Goal: Task Accomplishment & Management: Use online tool/utility

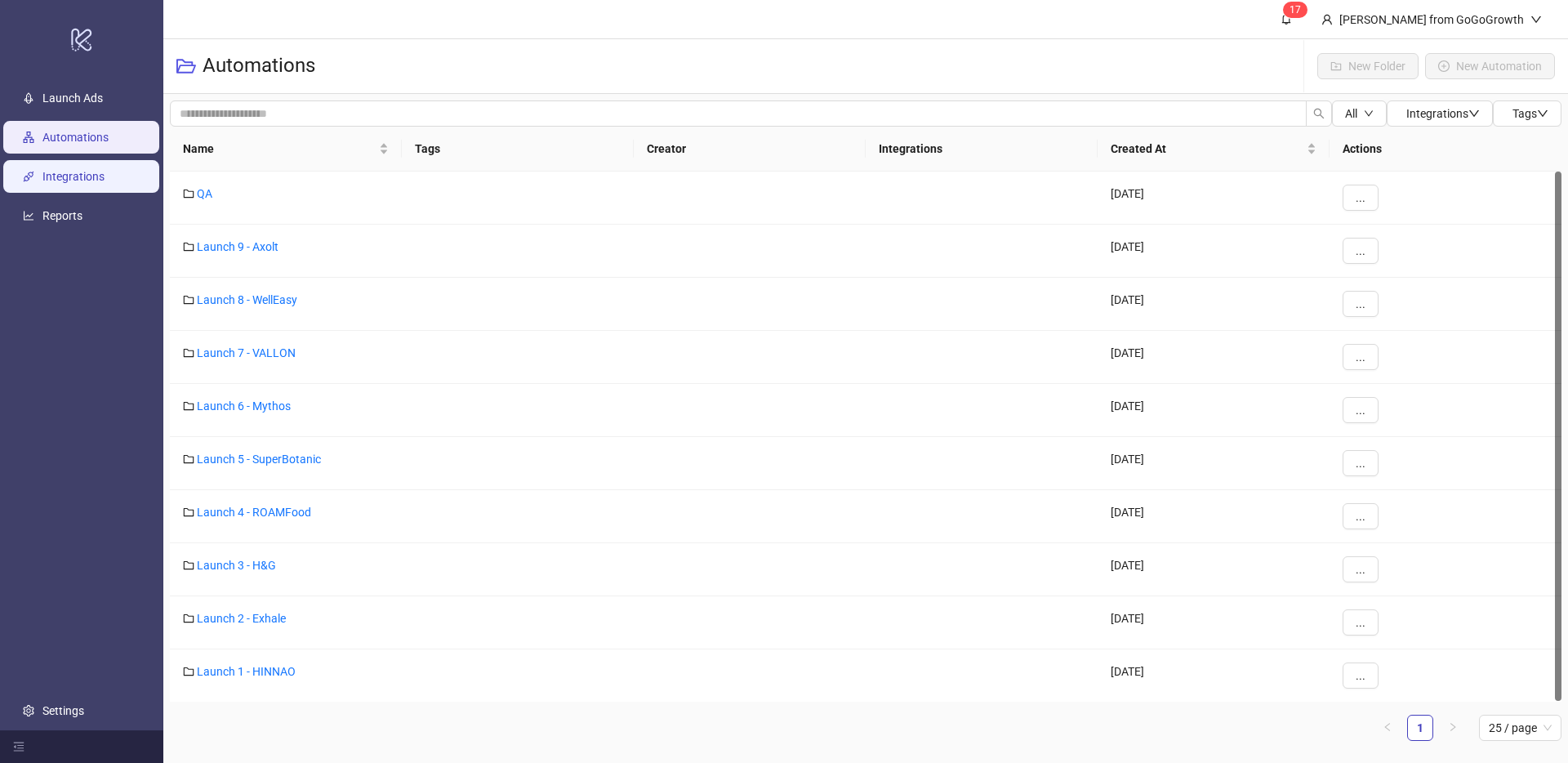
click at [63, 179] on link "Integrations" at bounding box center [74, 176] width 62 height 13
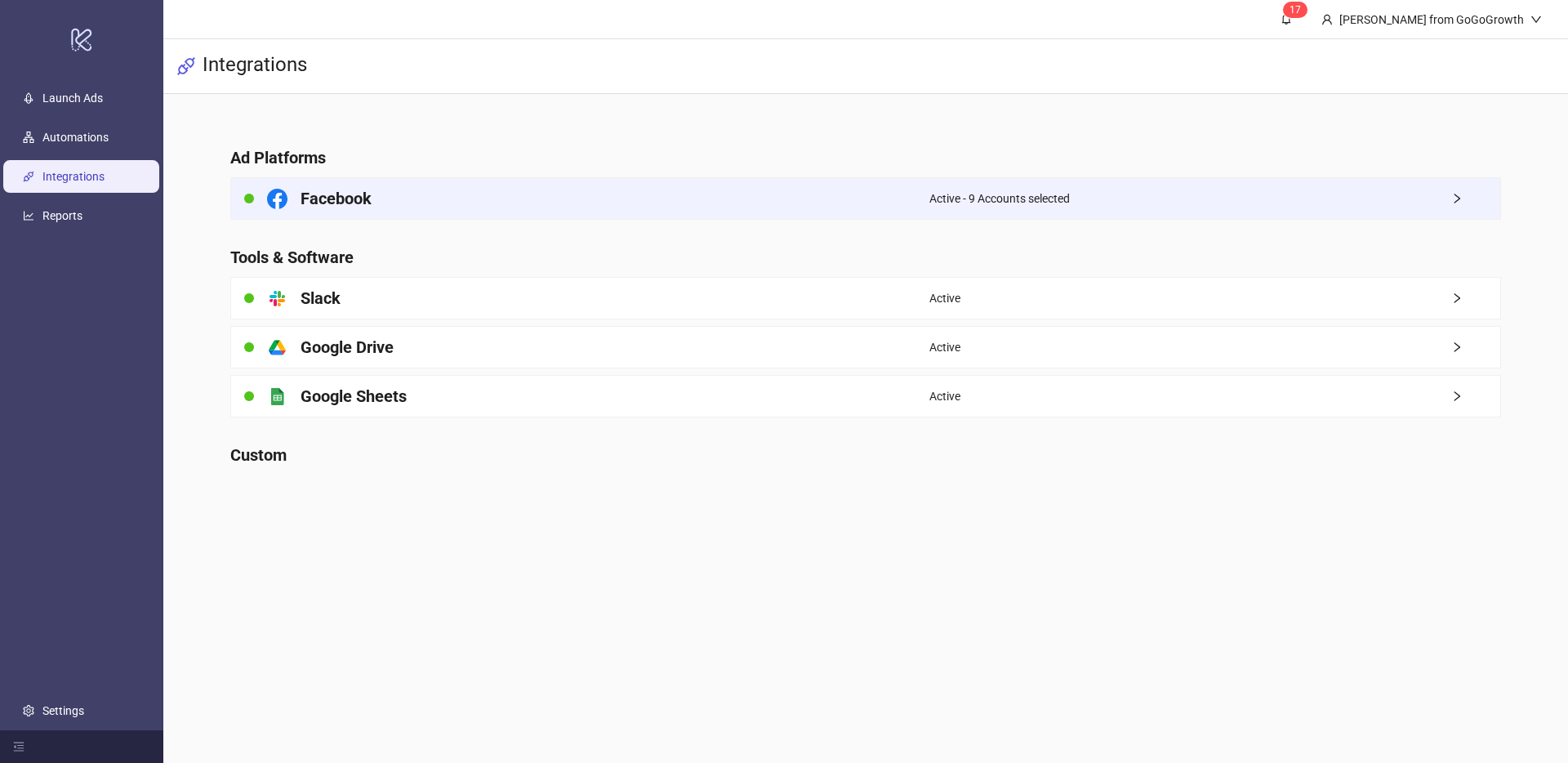
click at [371, 192] on div "Facebook" at bounding box center [580, 198] width 698 height 41
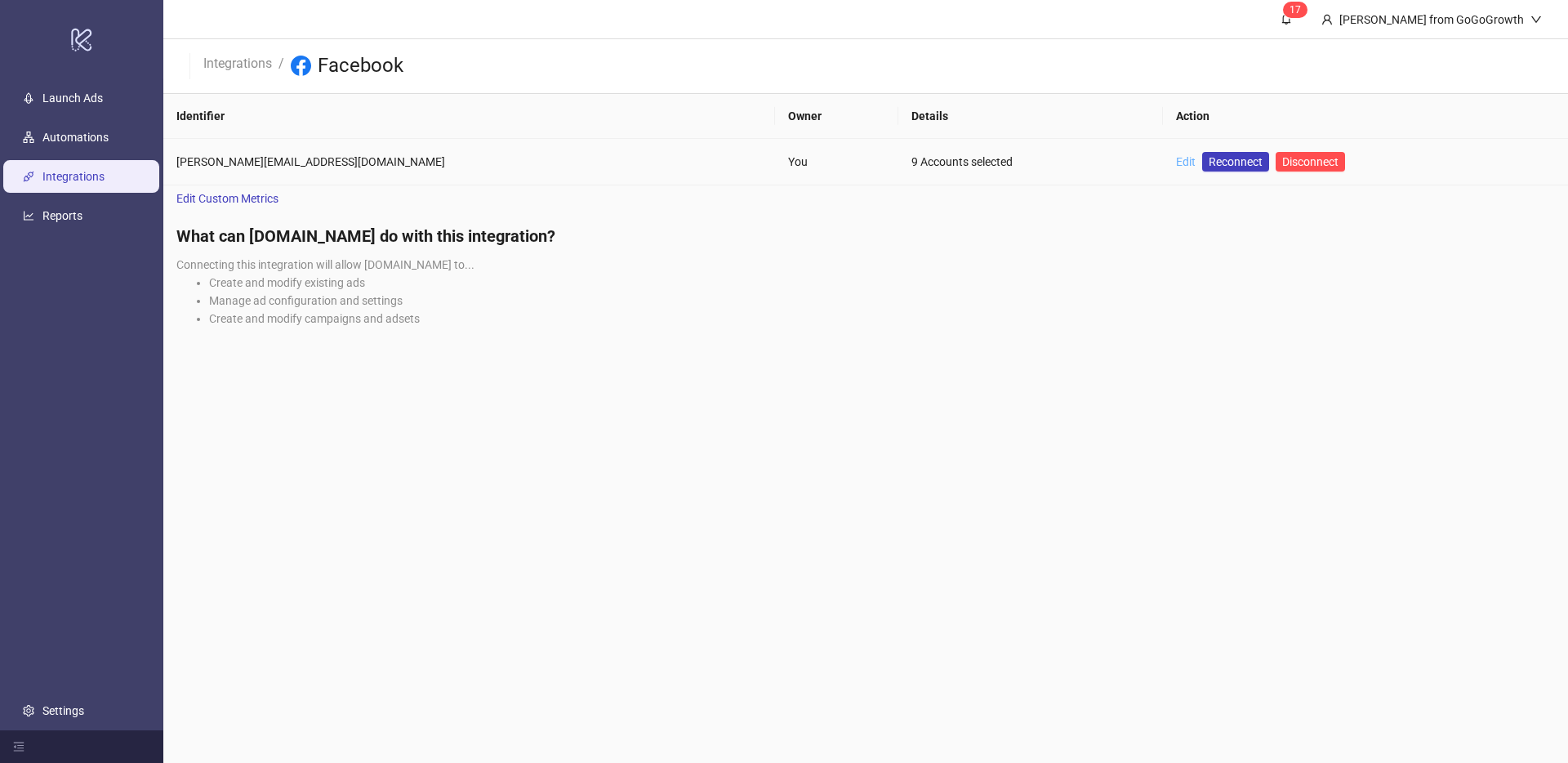
click at [1176, 165] on link "Edit" at bounding box center [1186, 161] width 19 height 13
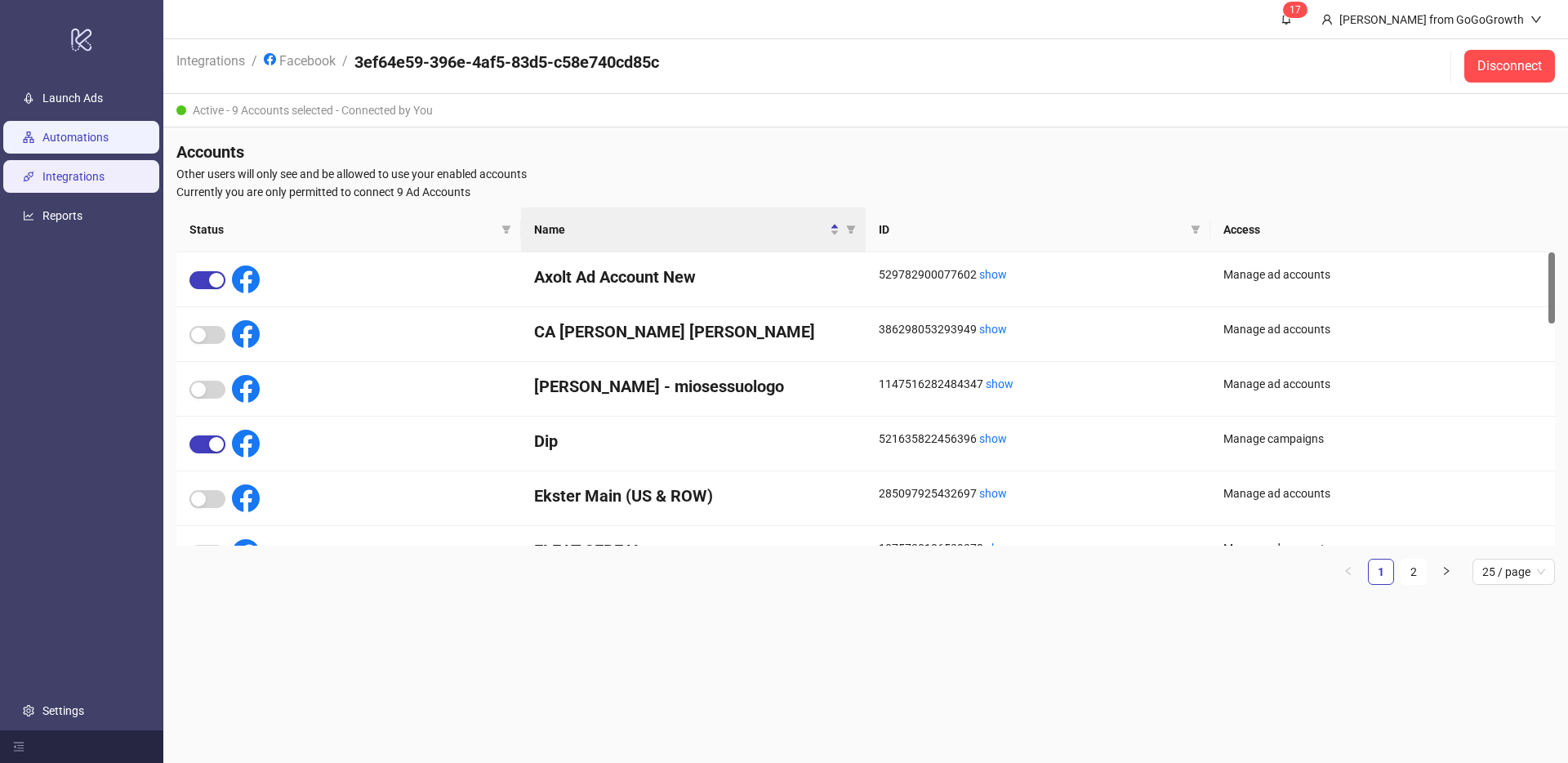
click at [89, 144] on link "Automations" at bounding box center [76, 136] width 66 height 13
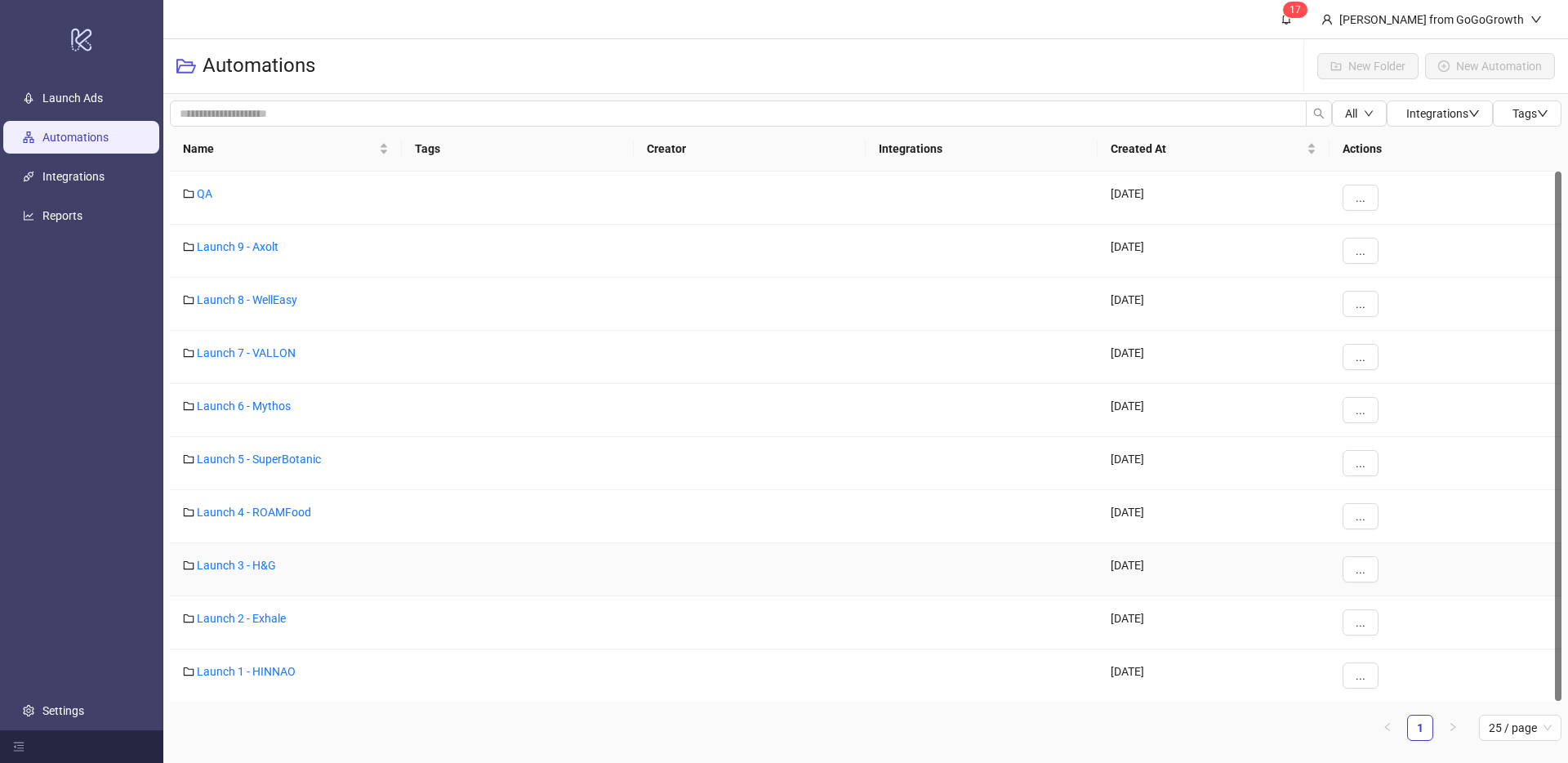
click at [253, 555] on div "Launch 3 - H&G" at bounding box center [286, 570] width 232 height 53
click at [253, 560] on link "Launch 3 - H&G" at bounding box center [235, 565] width 79 height 13
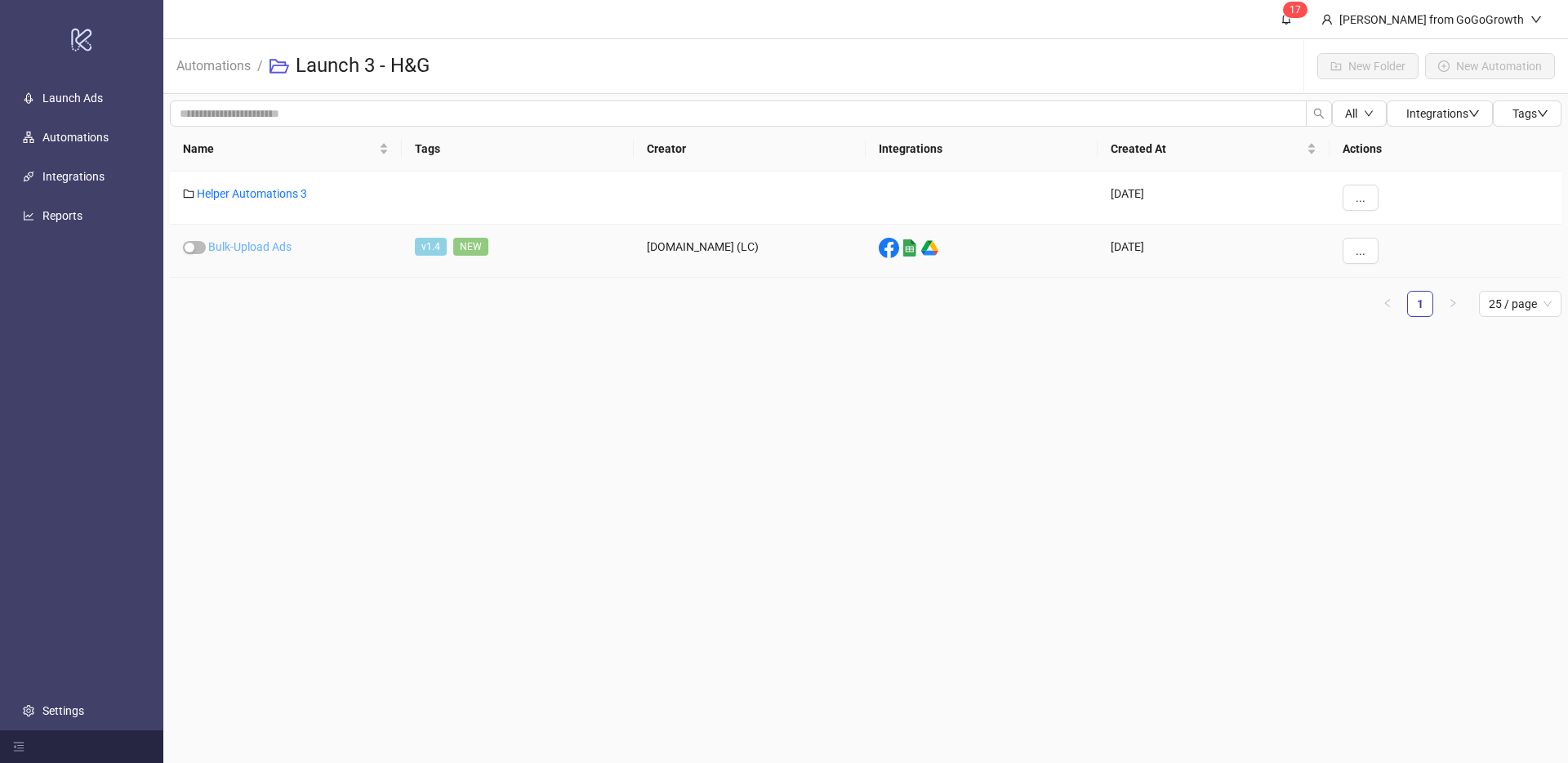
click at [257, 243] on link "Bulk-Upload Ads" at bounding box center [250, 246] width 84 height 13
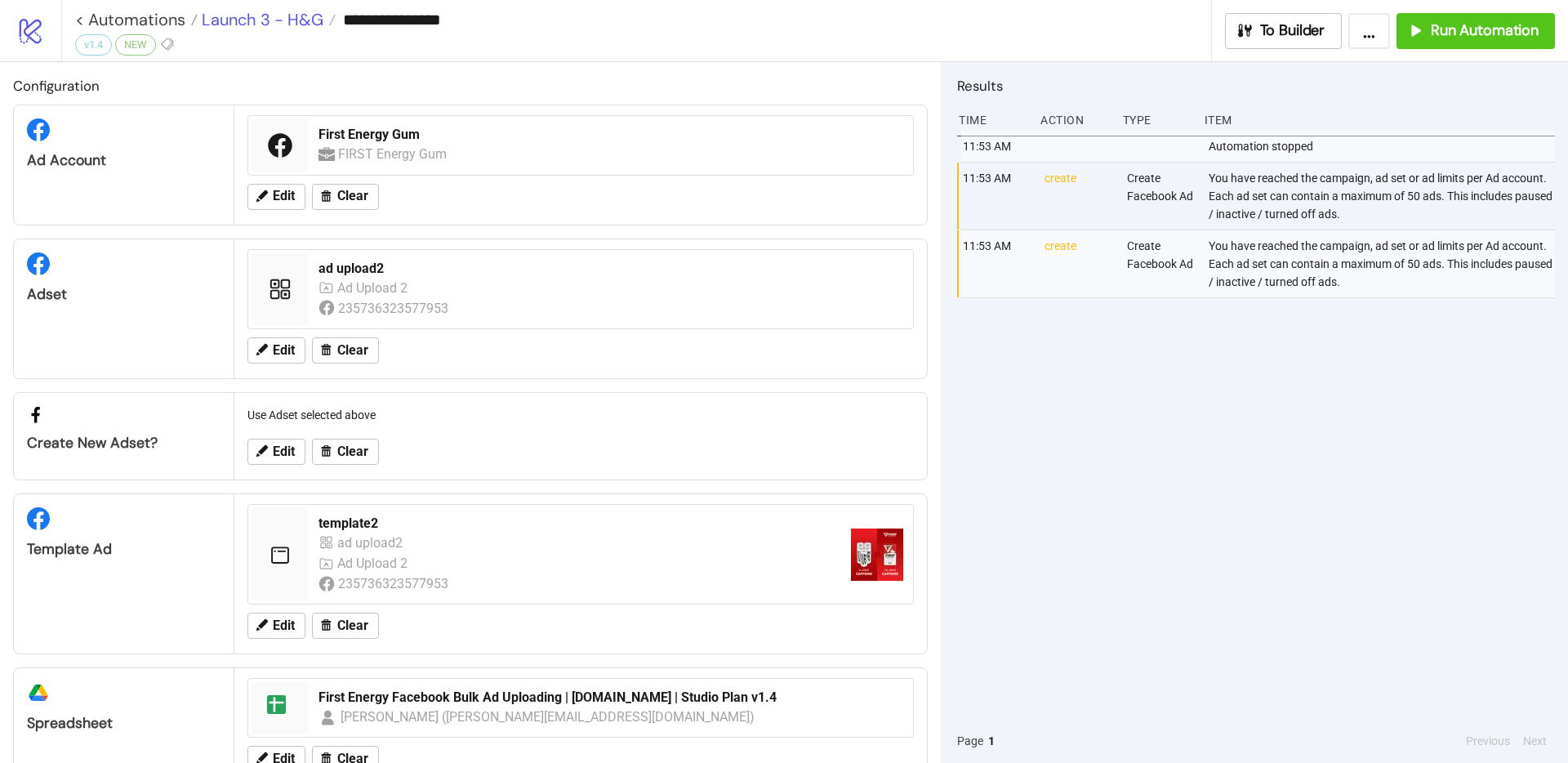
click at [299, 28] on span "Launch 3 - H&G" at bounding box center [260, 19] width 125 height 21
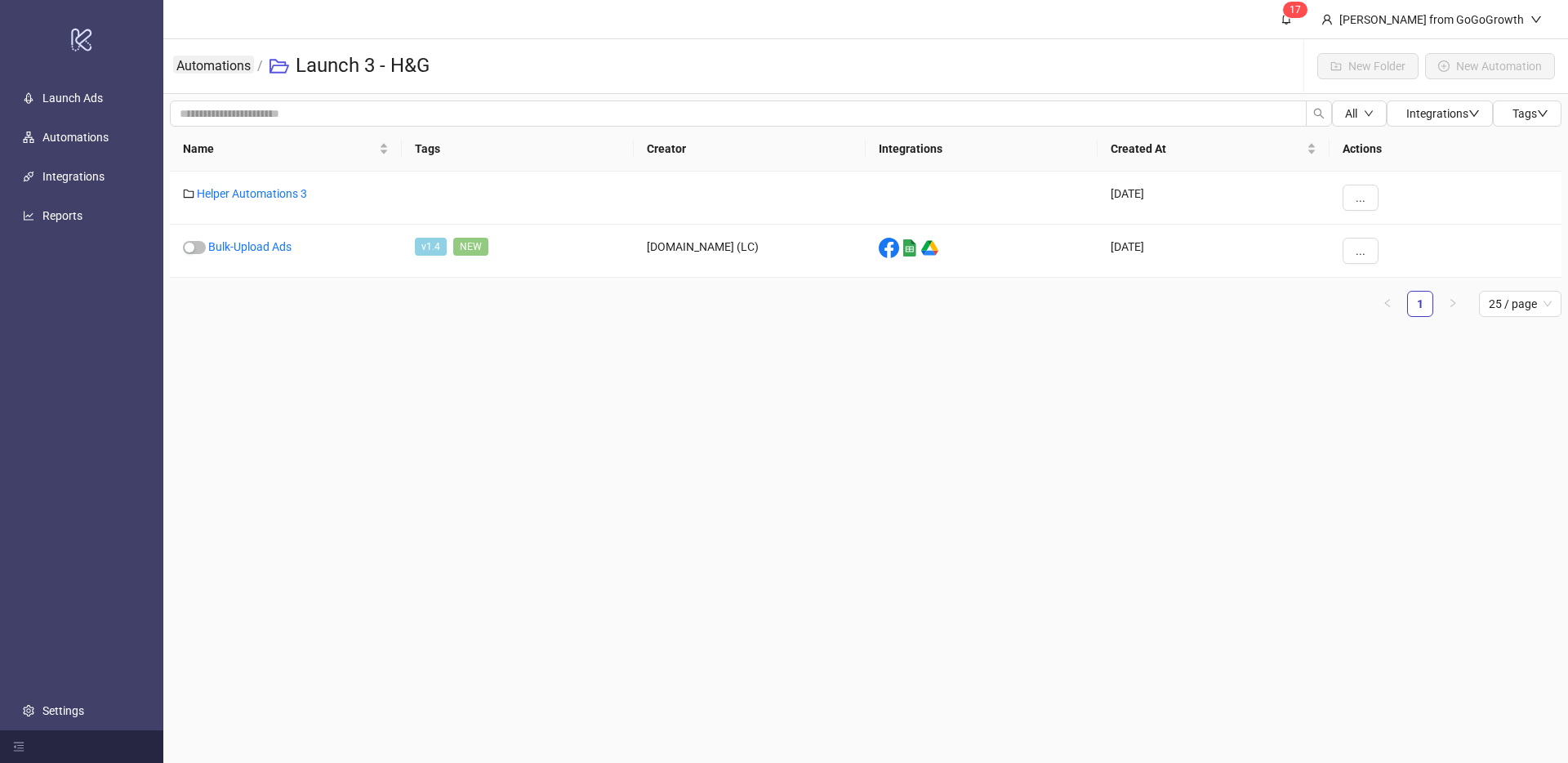
click at [232, 61] on link "Automations" at bounding box center [213, 64] width 81 height 17
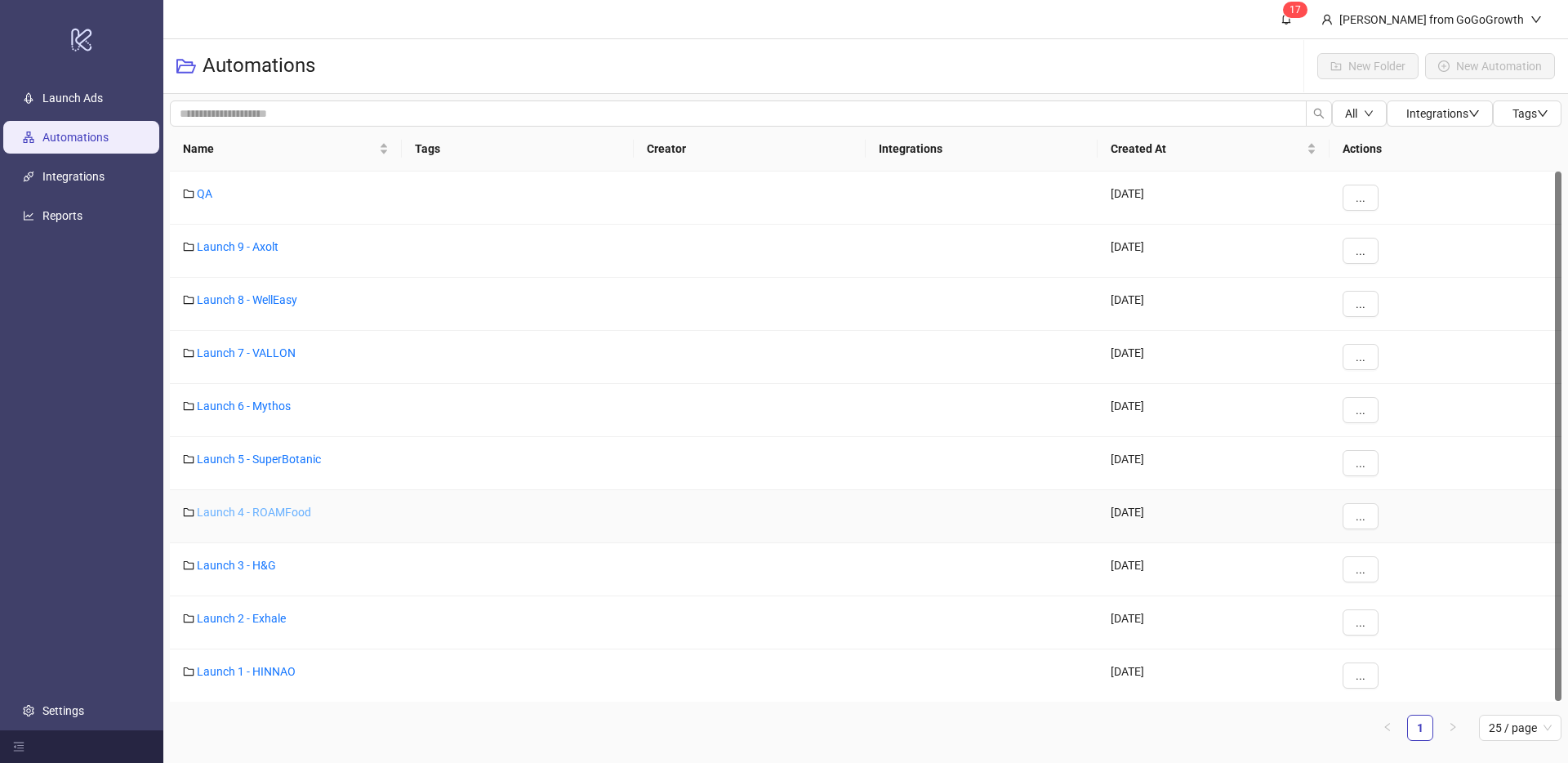
click at [263, 509] on link "Launch 4 - ROAMFood" at bounding box center [254, 511] width 115 height 13
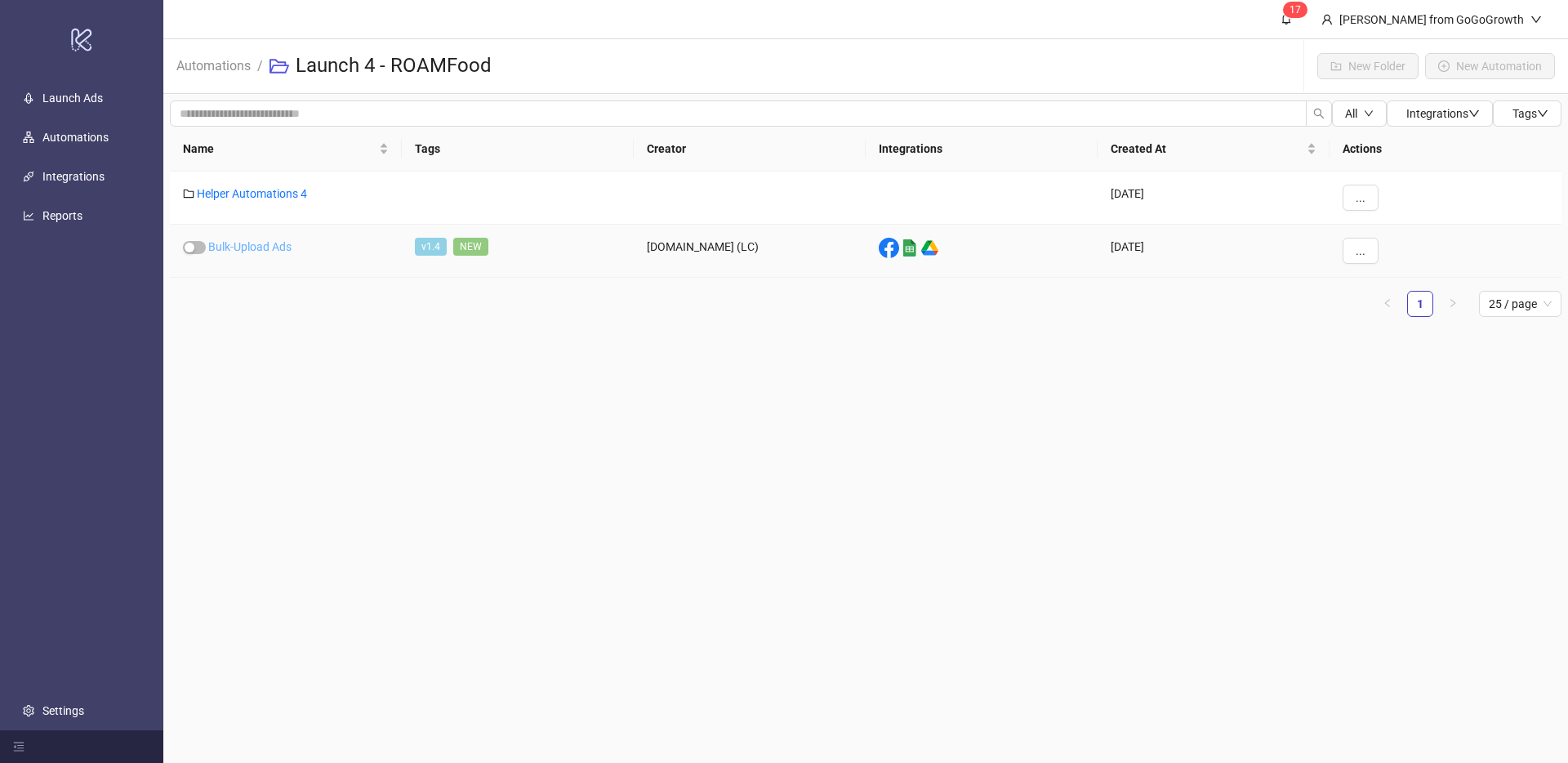
click at [266, 244] on link "Bulk-Upload Ads" at bounding box center [250, 246] width 84 height 13
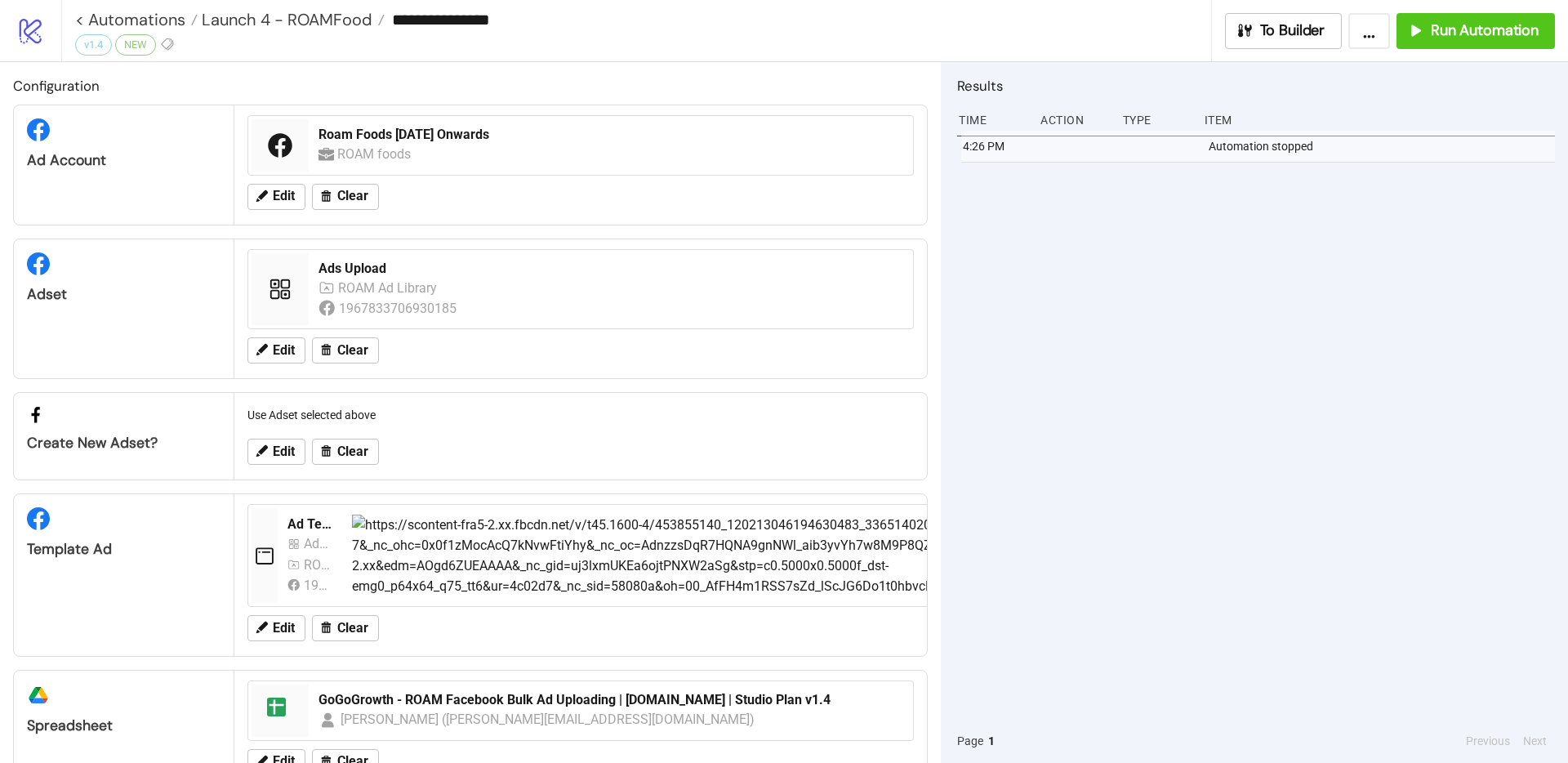
click at [328, 30] on div "**********" at bounding box center [643, 19] width 1136 height 24
click at [325, 23] on span "Launch 4 - ROAMFood" at bounding box center [285, 19] width 175 height 21
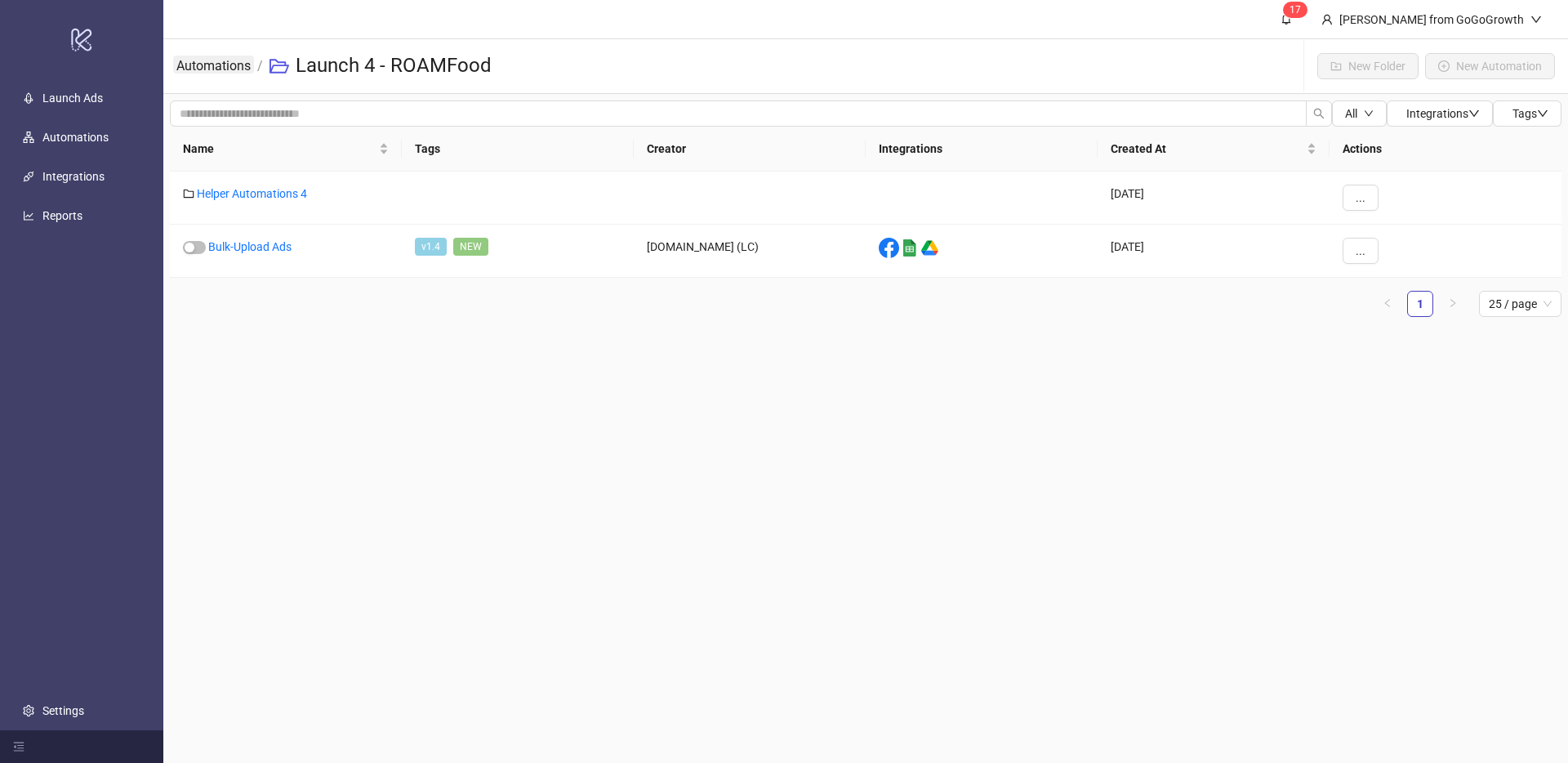
click at [233, 62] on link "Automations" at bounding box center [213, 64] width 81 height 17
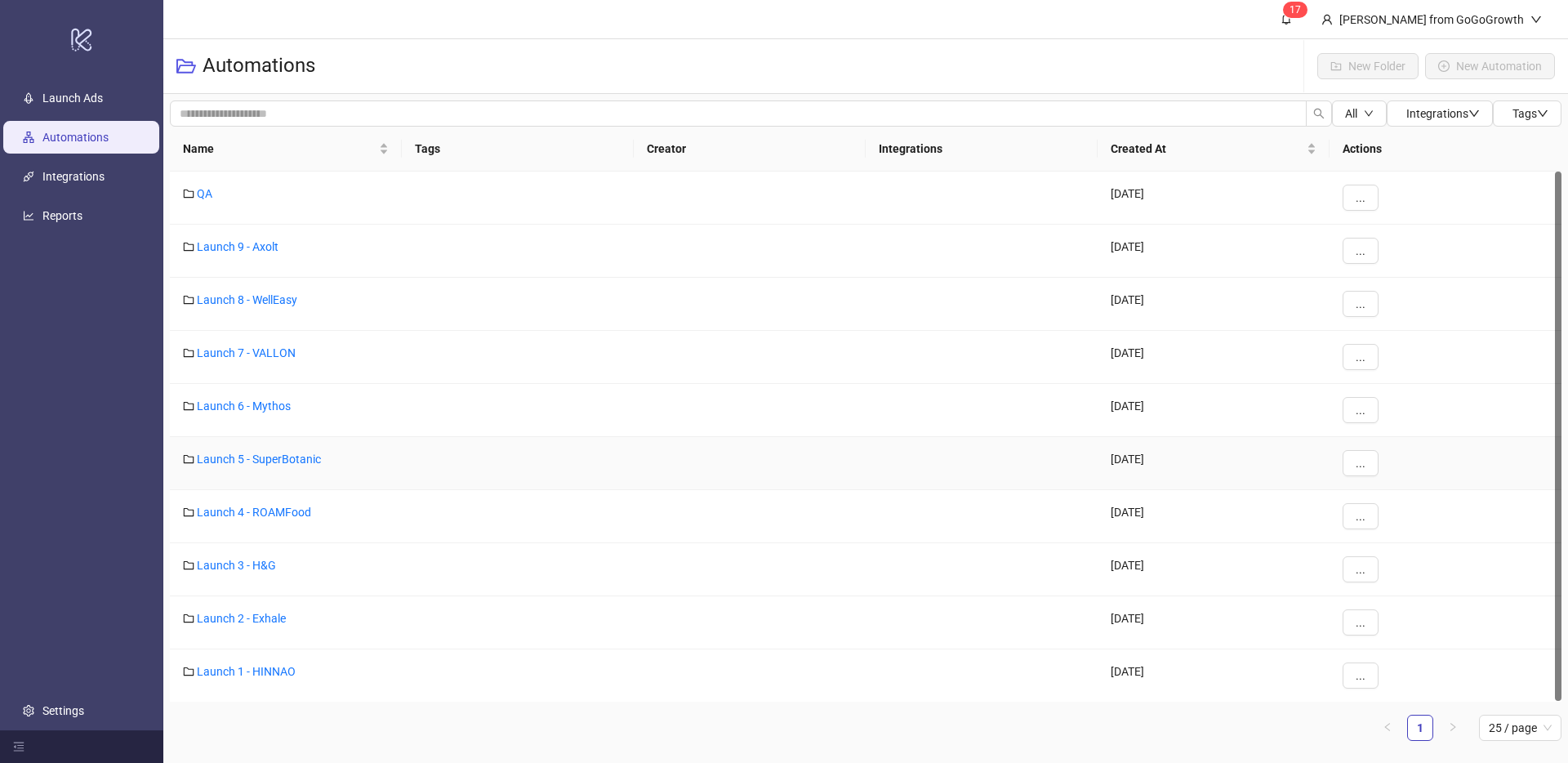
click at [283, 449] on div "Launch 5 - SuperBotanic" at bounding box center [286, 463] width 232 height 53
click at [282, 453] on link "Launch 5 - SuperBotanic" at bounding box center [259, 458] width 124 height 13
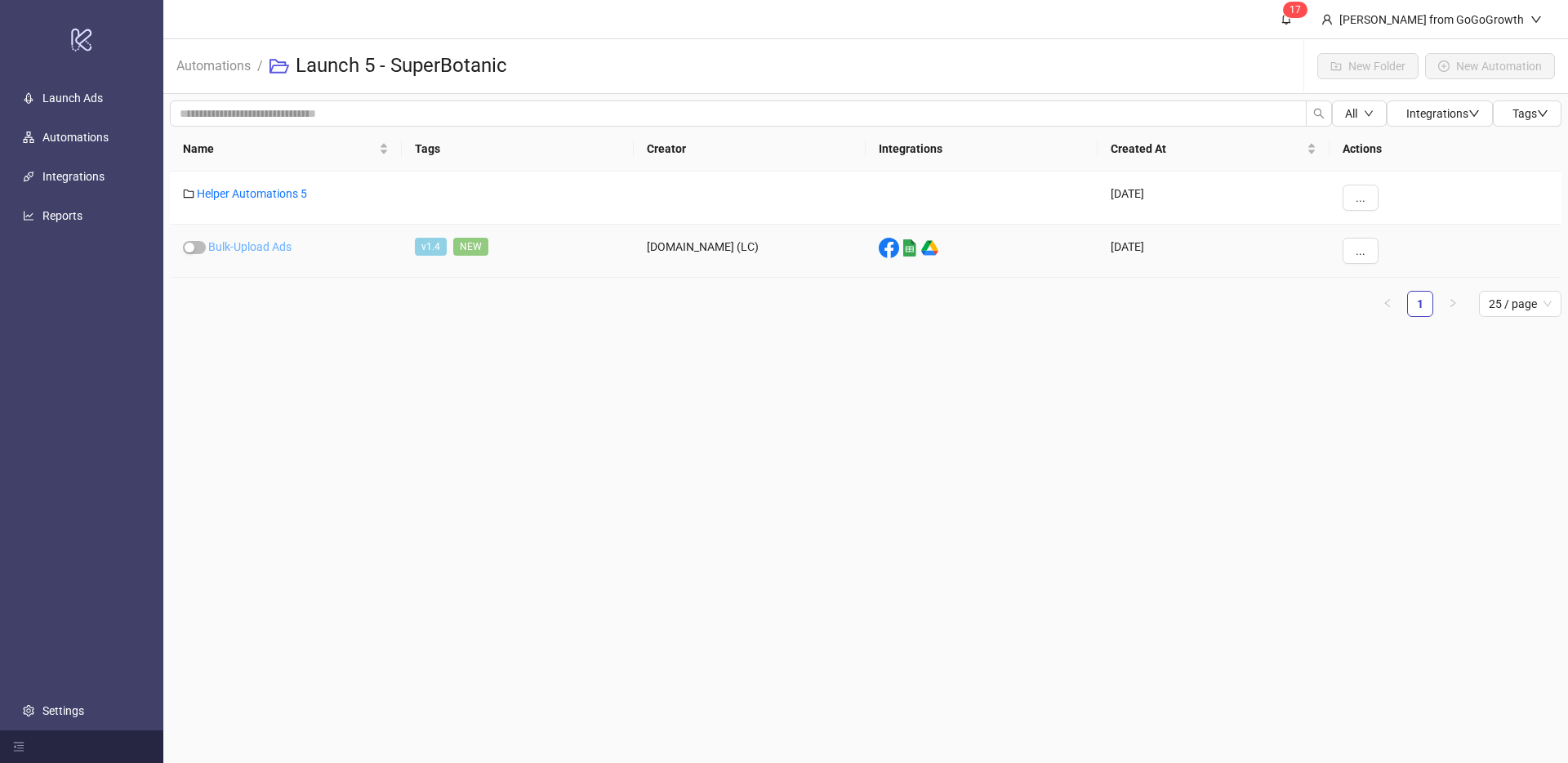
click at [270, 248] on link "Bulk-Upload Ads" at bounding box center [250, 246] width 84 height 13
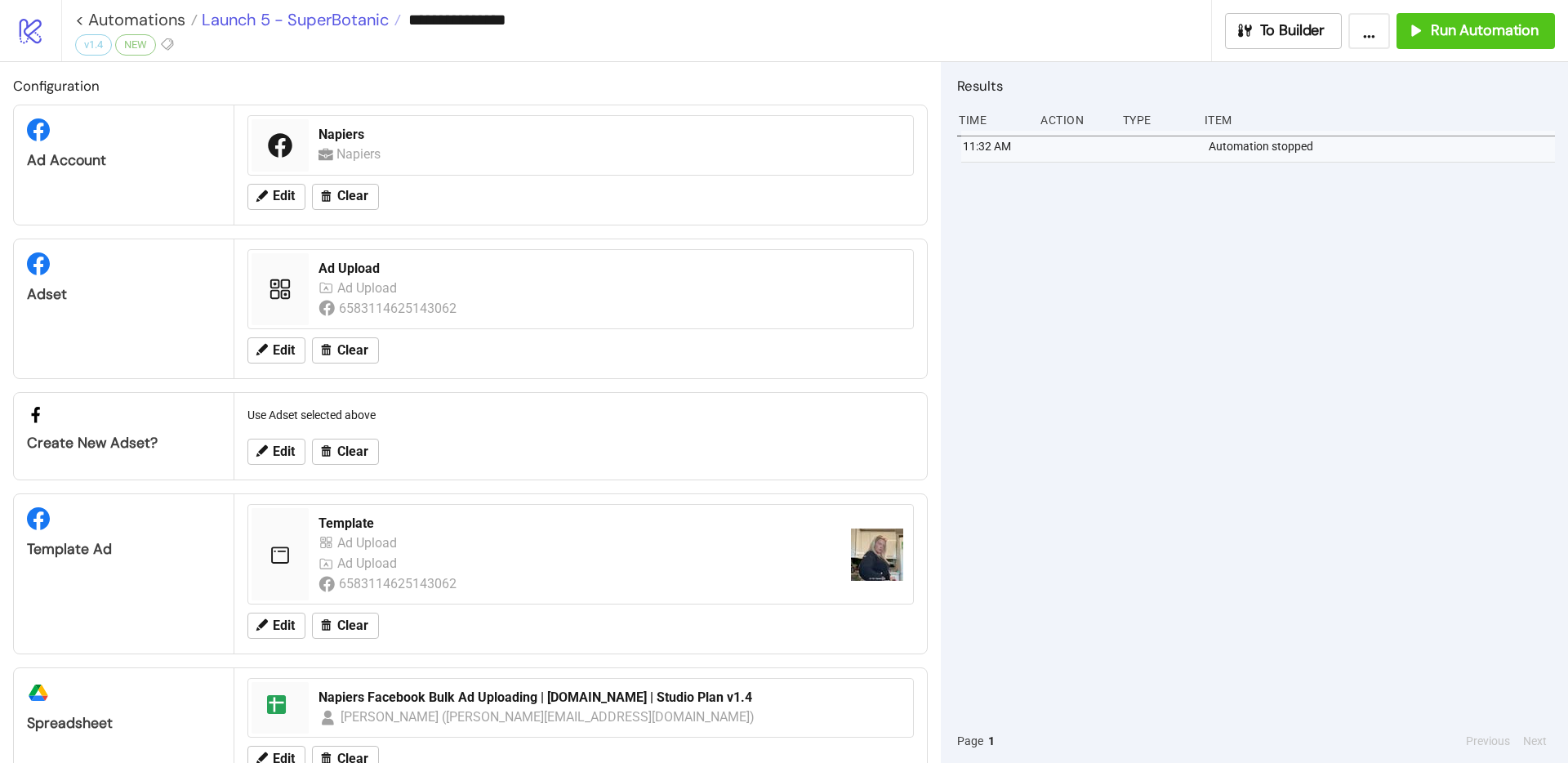
click at [331, 29] on span "Launch 5 - SuperBotanic" at bounding box center [293, 19] width 192 height 21
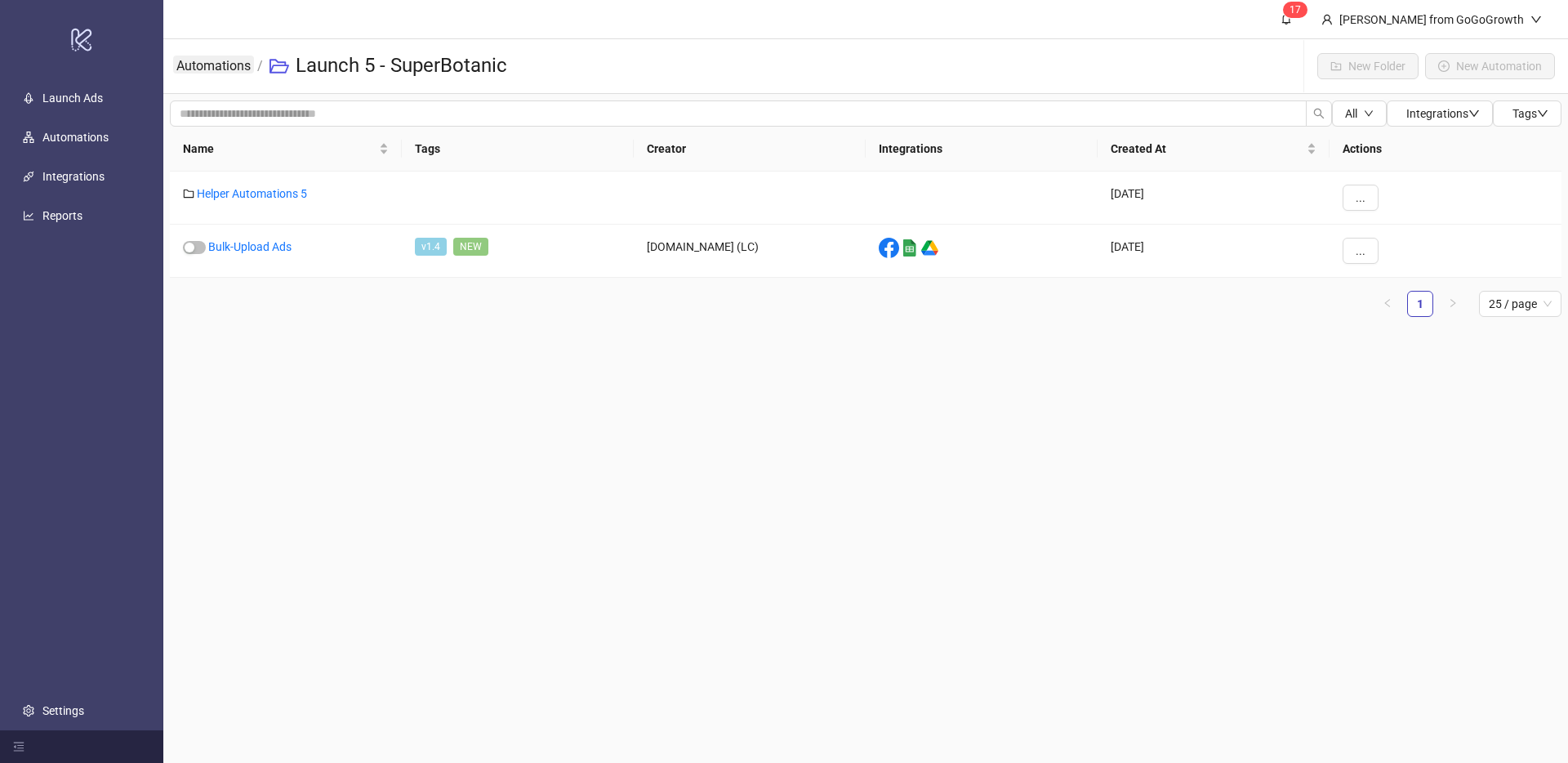
click at [231, 63] on link "Automations" at bounding box center [213, 64] width 81 height 17
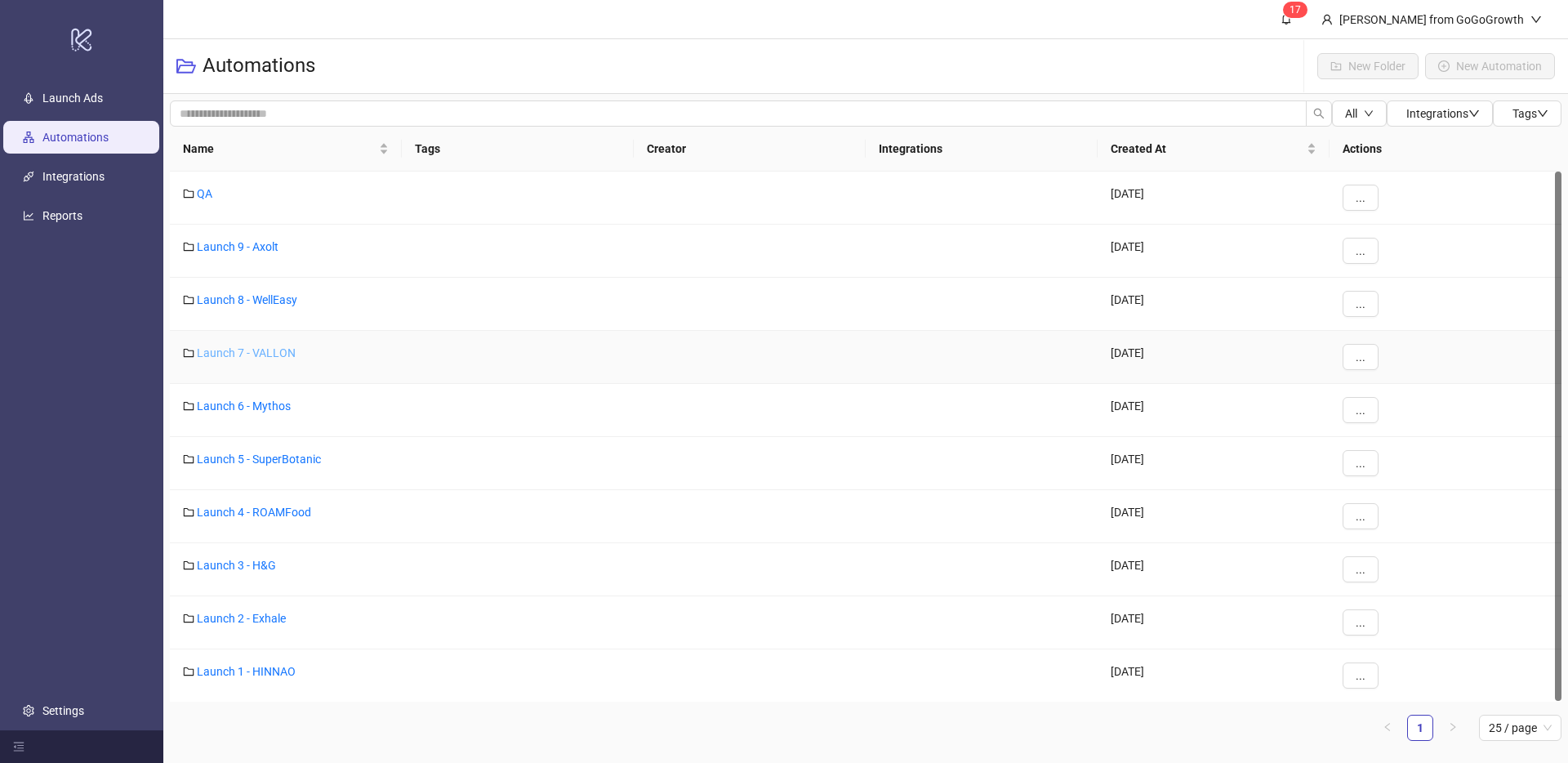
click at [247, 355] on link "Launch 7 - VALLON" at bounding box center [246, 352] width 99 height 13
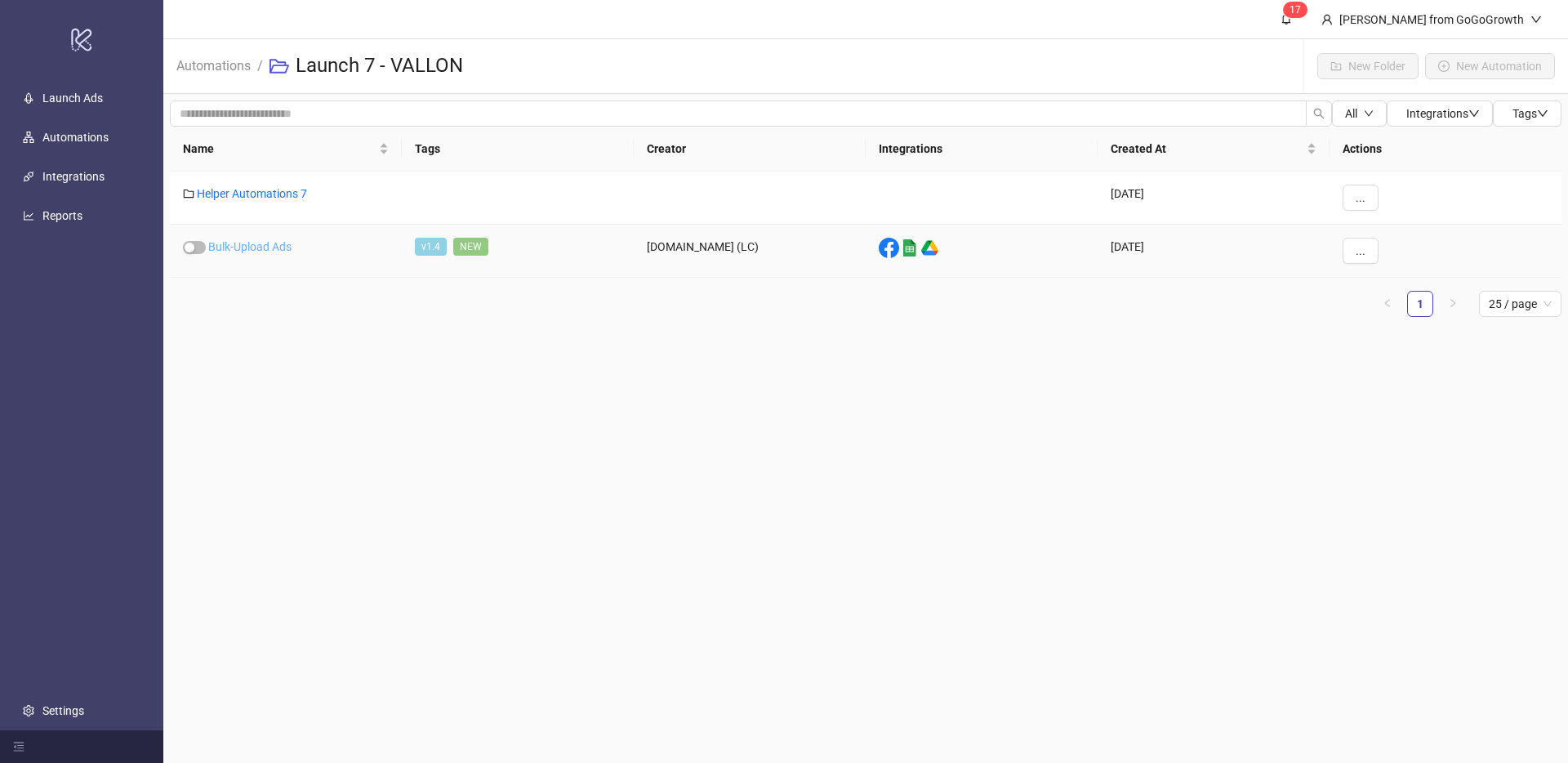
click at [274, 243] on link "Bulk-Upload Ads" at bounding box center [250, 246] width 84 height 13
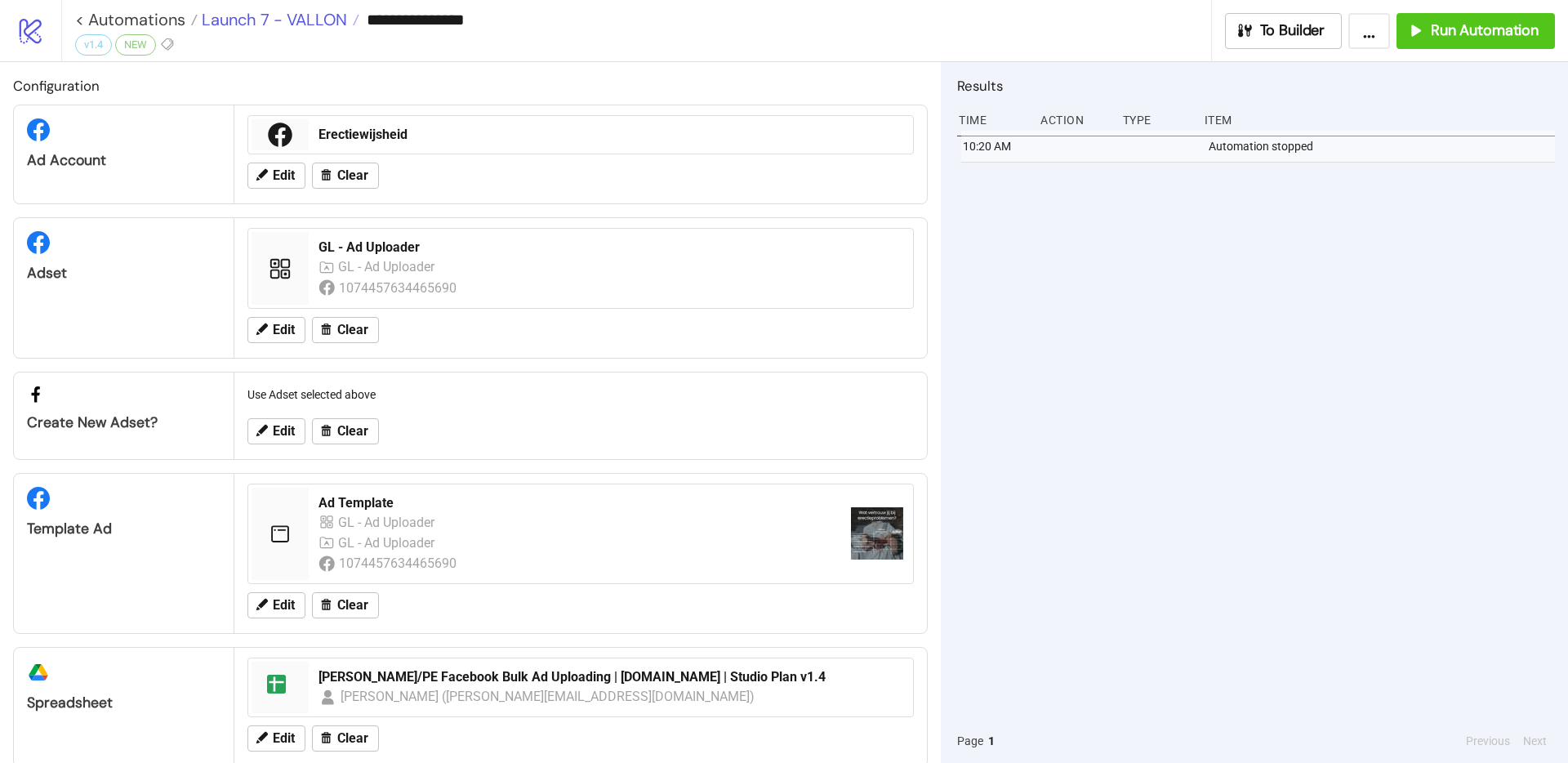
click at [333, 23] on span "Launch 7 - VALLON" at bounding box center [272, 19] width 150 height 21
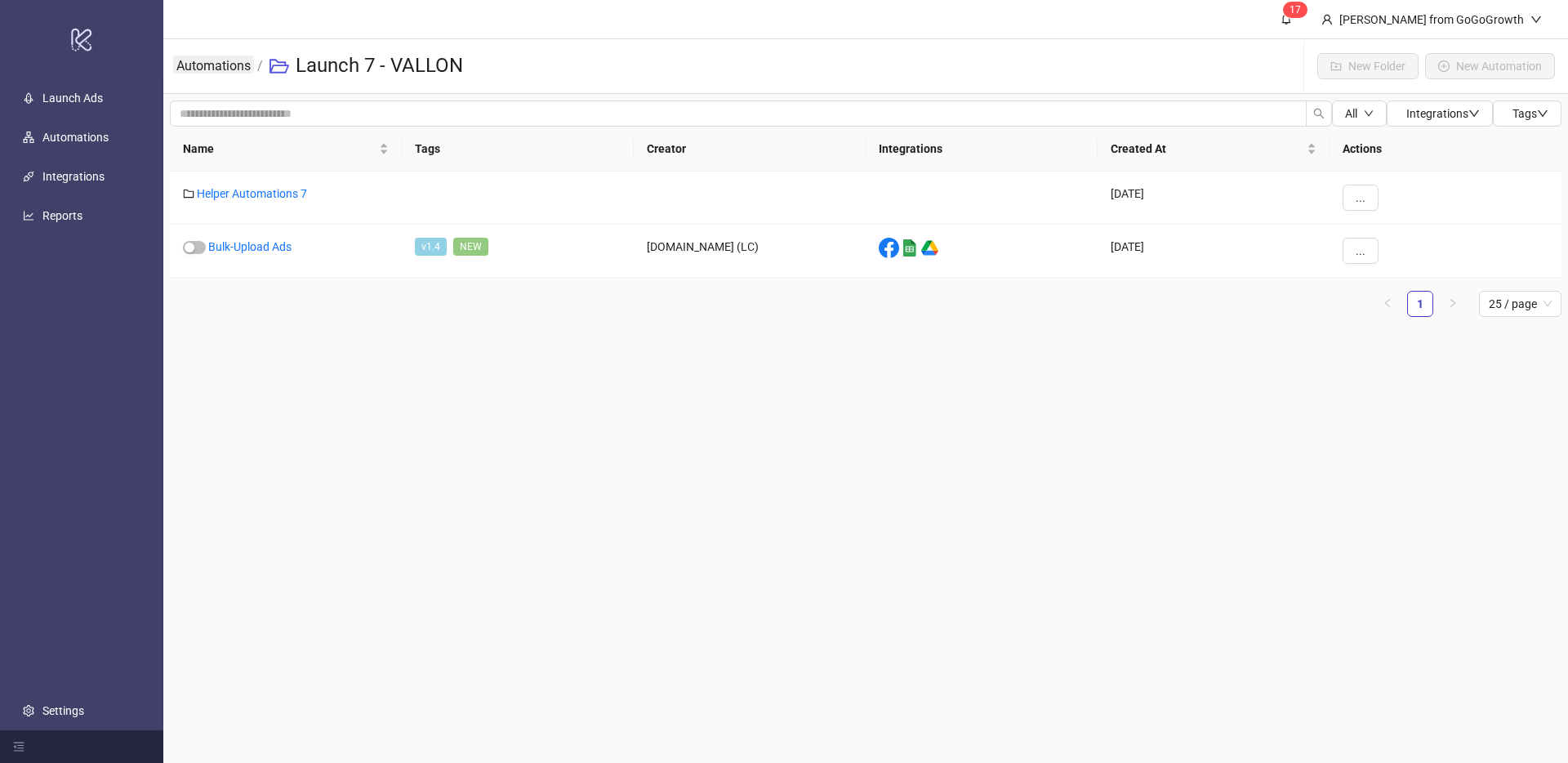
click at [248, 65] on link "Automations" at bounding box center [213, 64] width 81 height 17
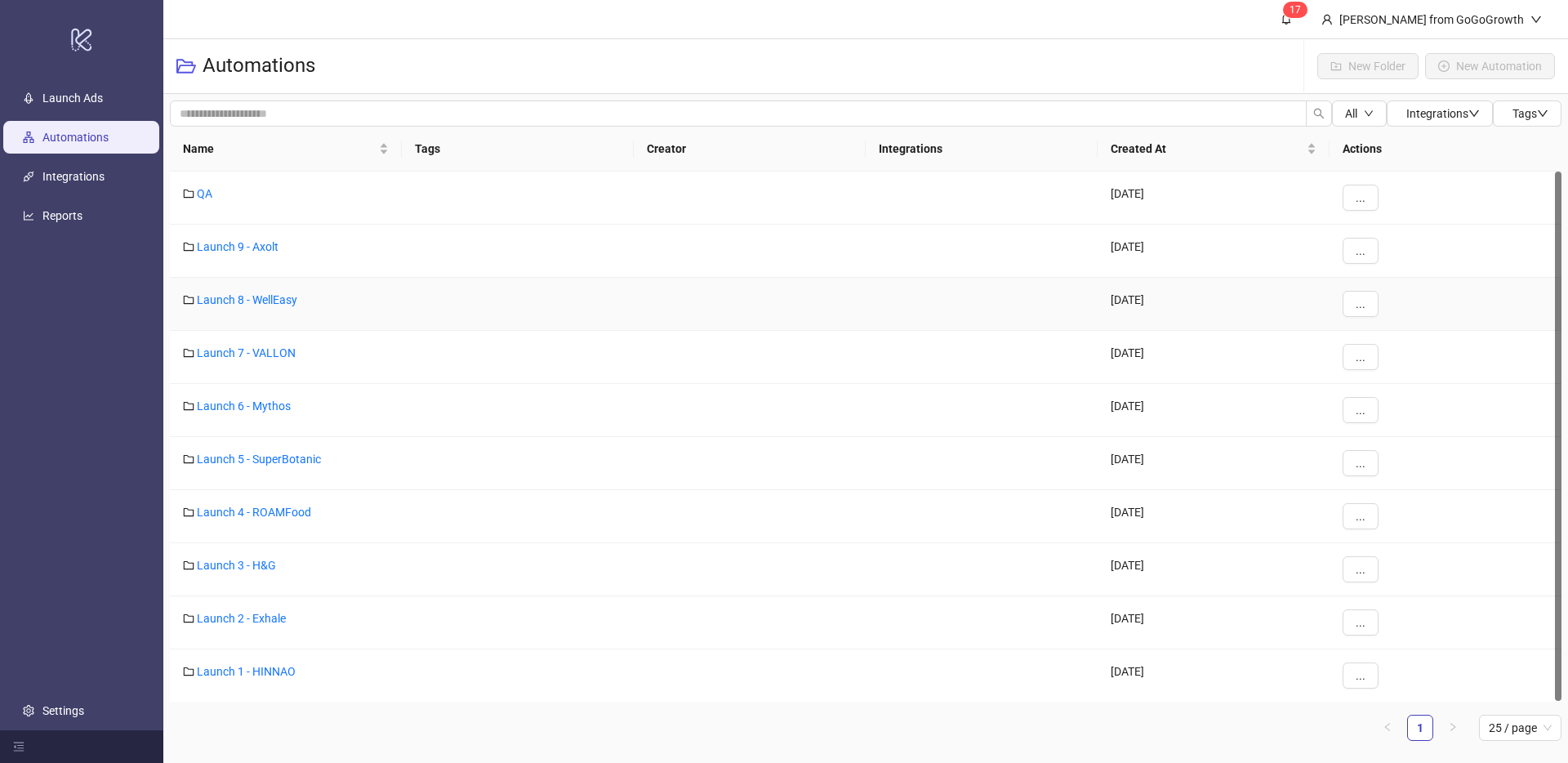
click at [257, 310] on div "Launch 8 - WellEasy" at bounding box center [286, 304] width 232 height 53
click at [258, 305] on link "Launch 8 - WellEasy" at bounding box center [246, 299] width 100 height 13
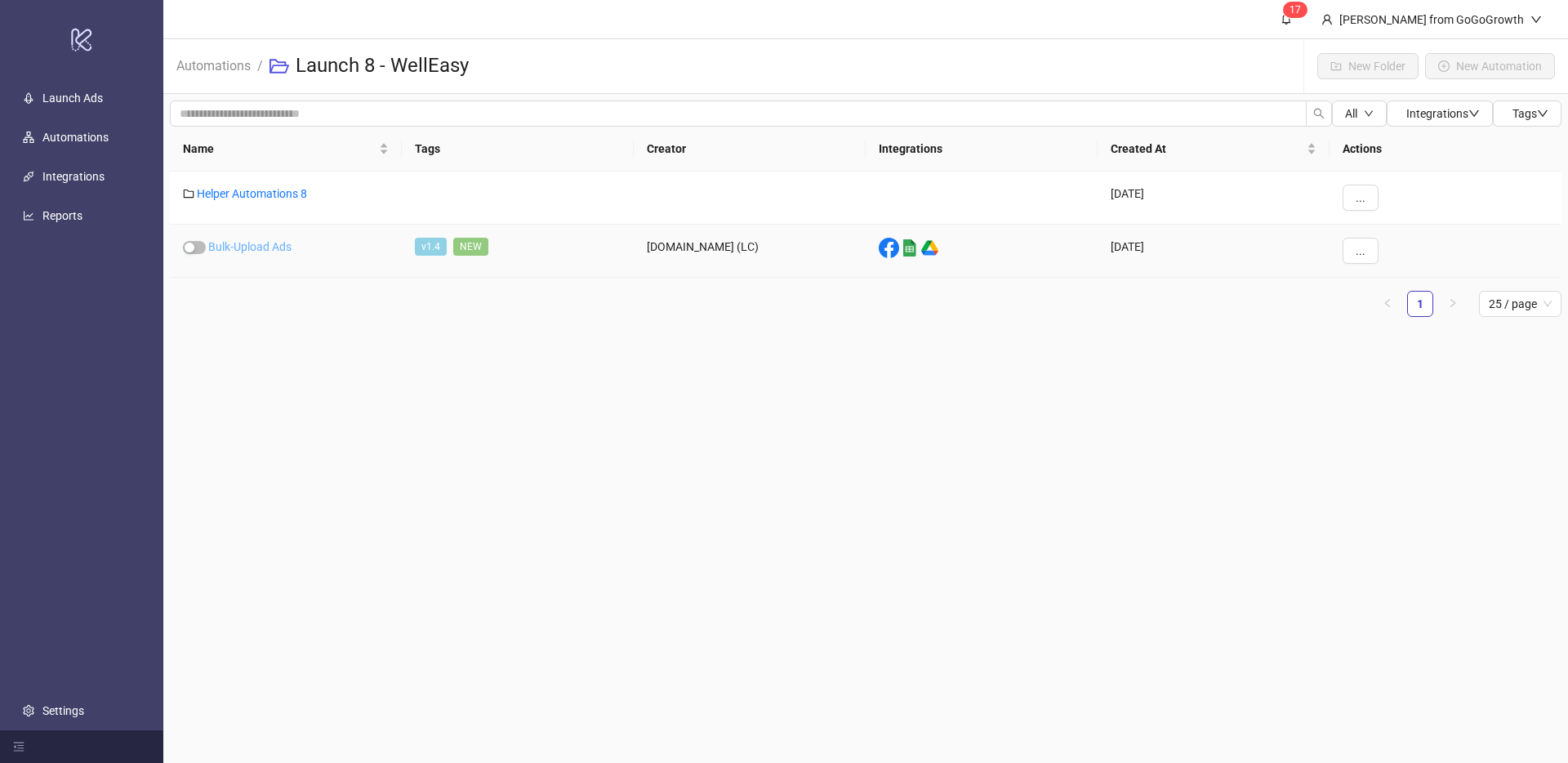
click at [268, 250] on link "Bulk-Upload Ads" at bounding box center [250, 246] width 84 height 13
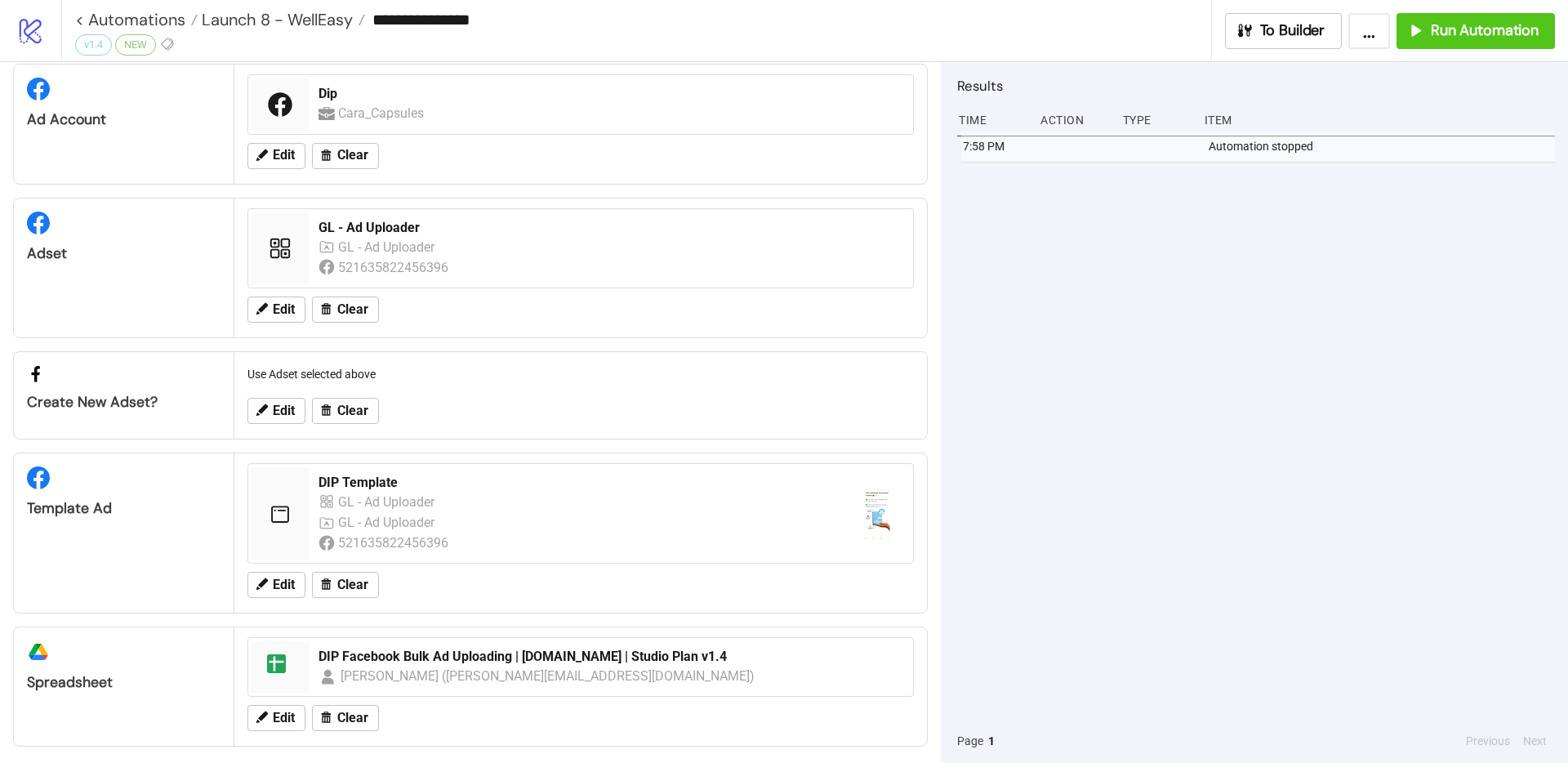
scroll to position [51, 0]
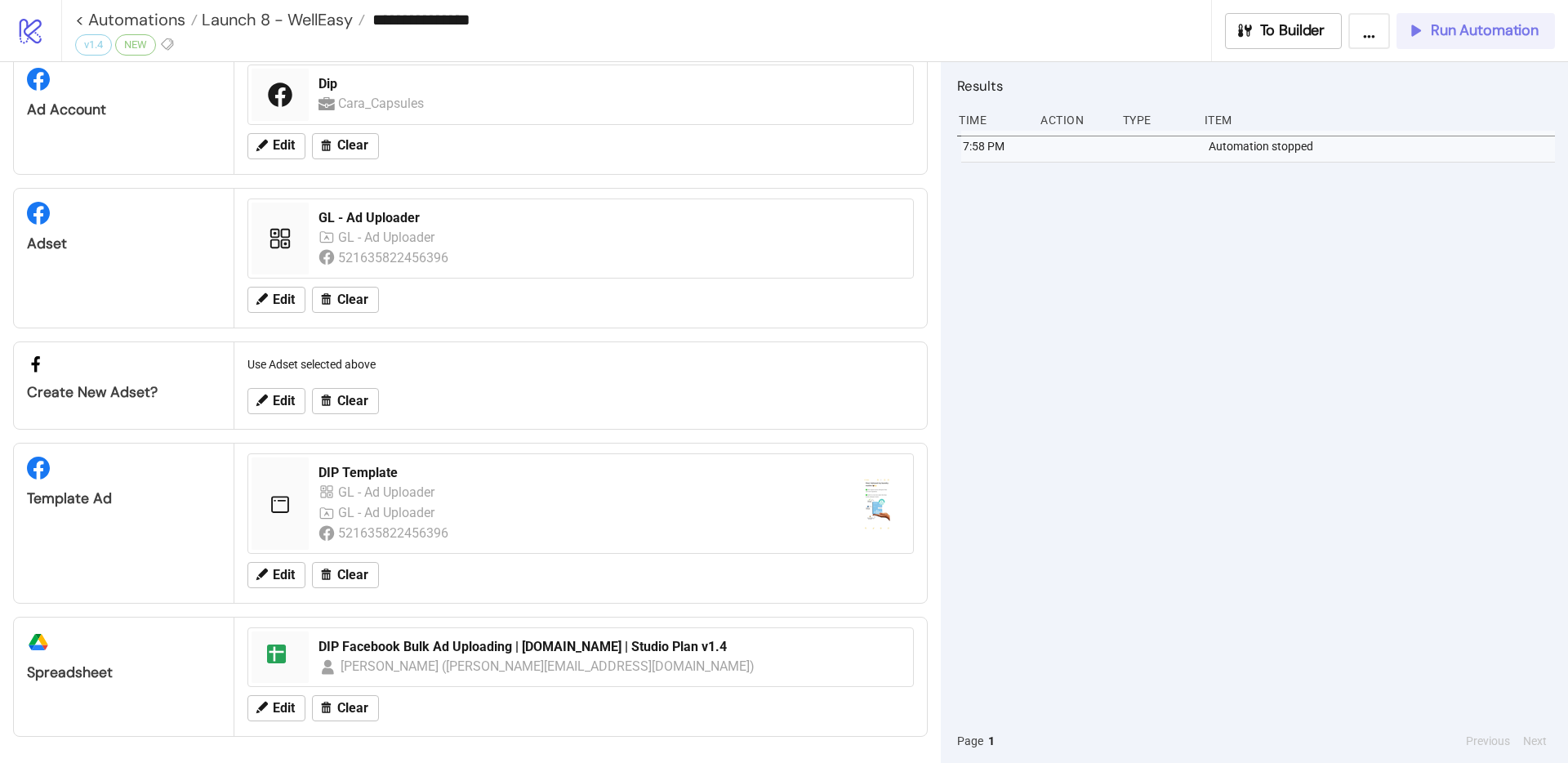
click at [1428, 37] on div "Run Automation" at bounding box center [1473, 30] width 132 height 18
